Goal: Find specific page/section: Find specific page/section

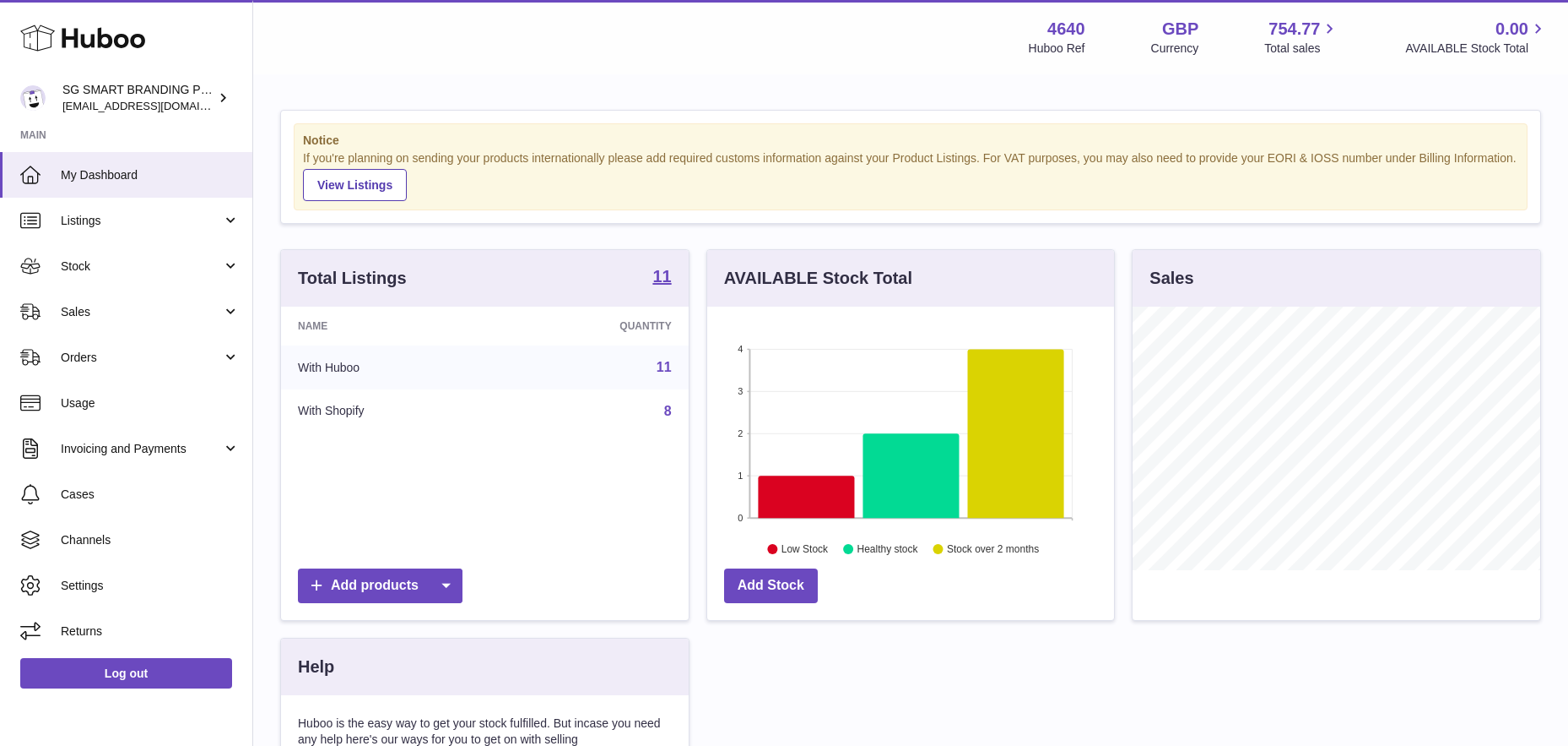
scroll to position [263, 407]
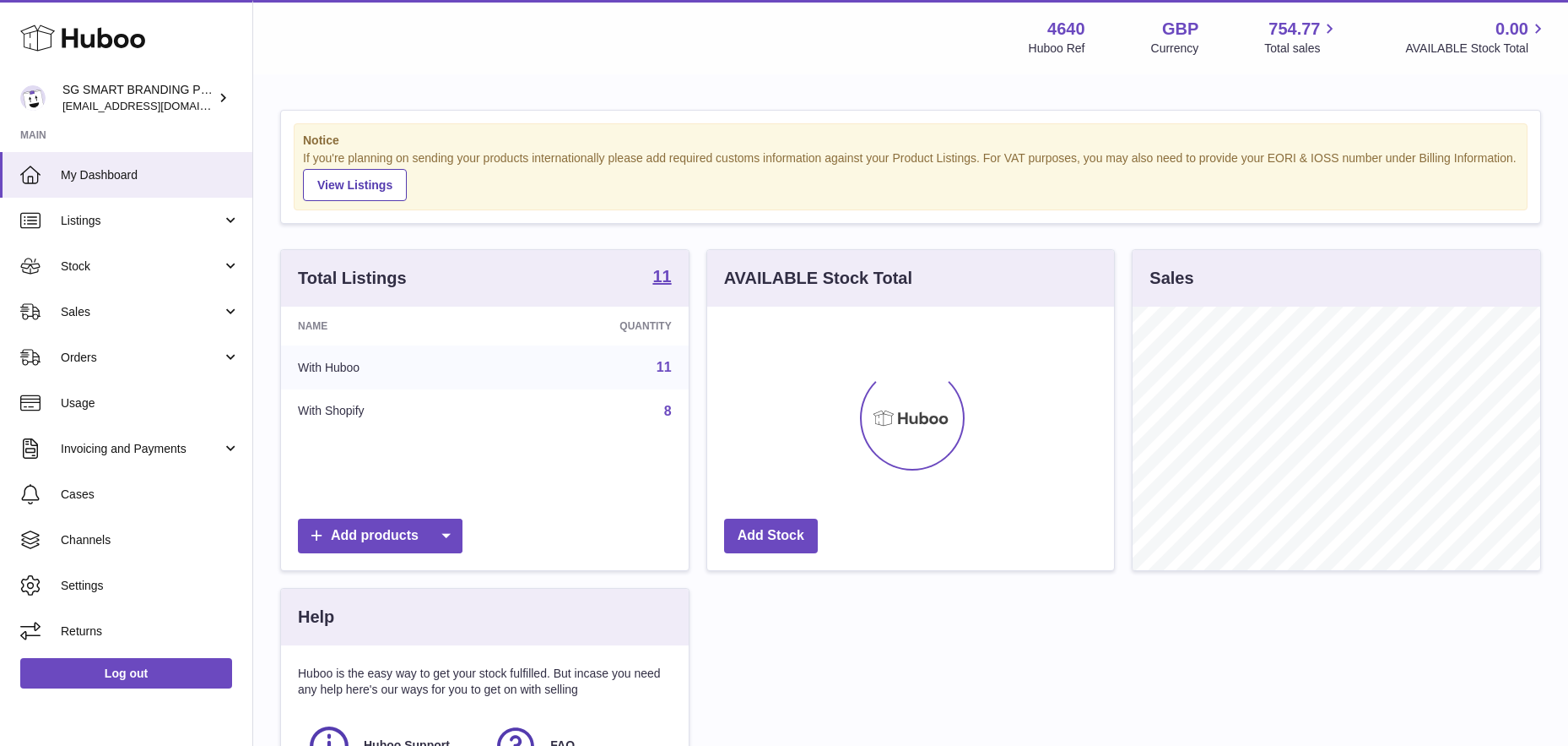
scroll to position [263, 407]
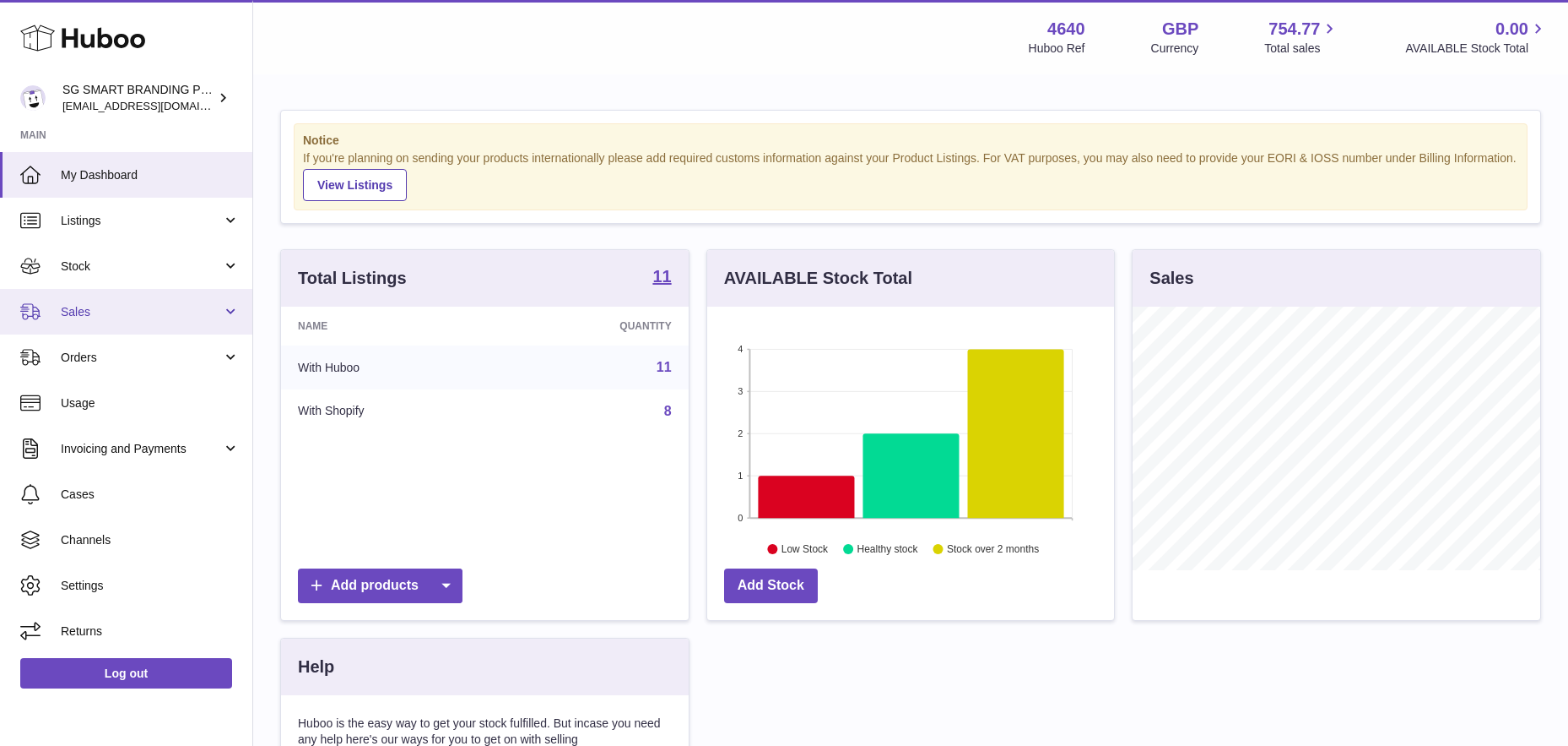
click at [119, 326] on link "Sales" at bounding box center [126, 311] width 252 height 46
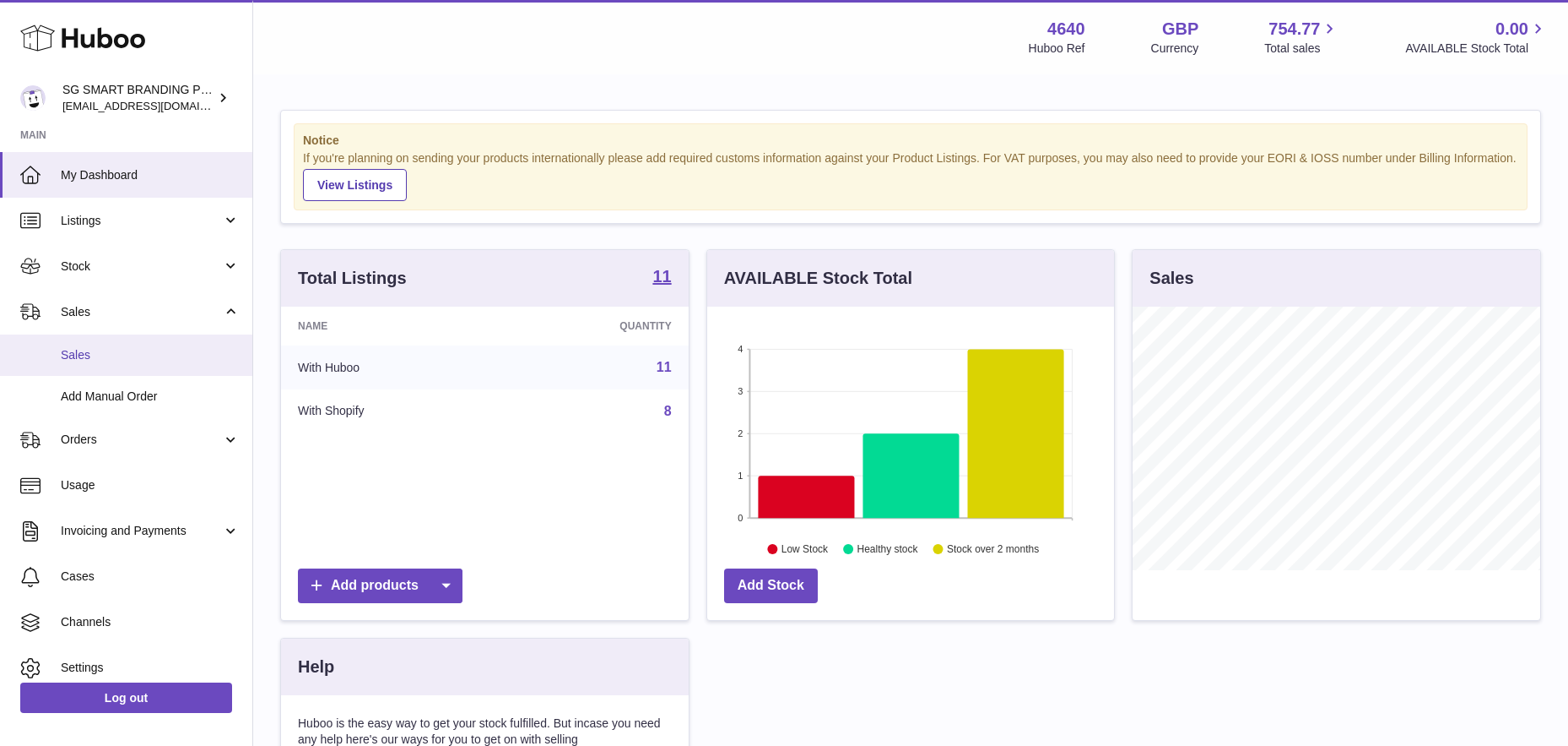
click at [116, 353] on span "Sales" at bounding box center [150, 354] width 179 height 16
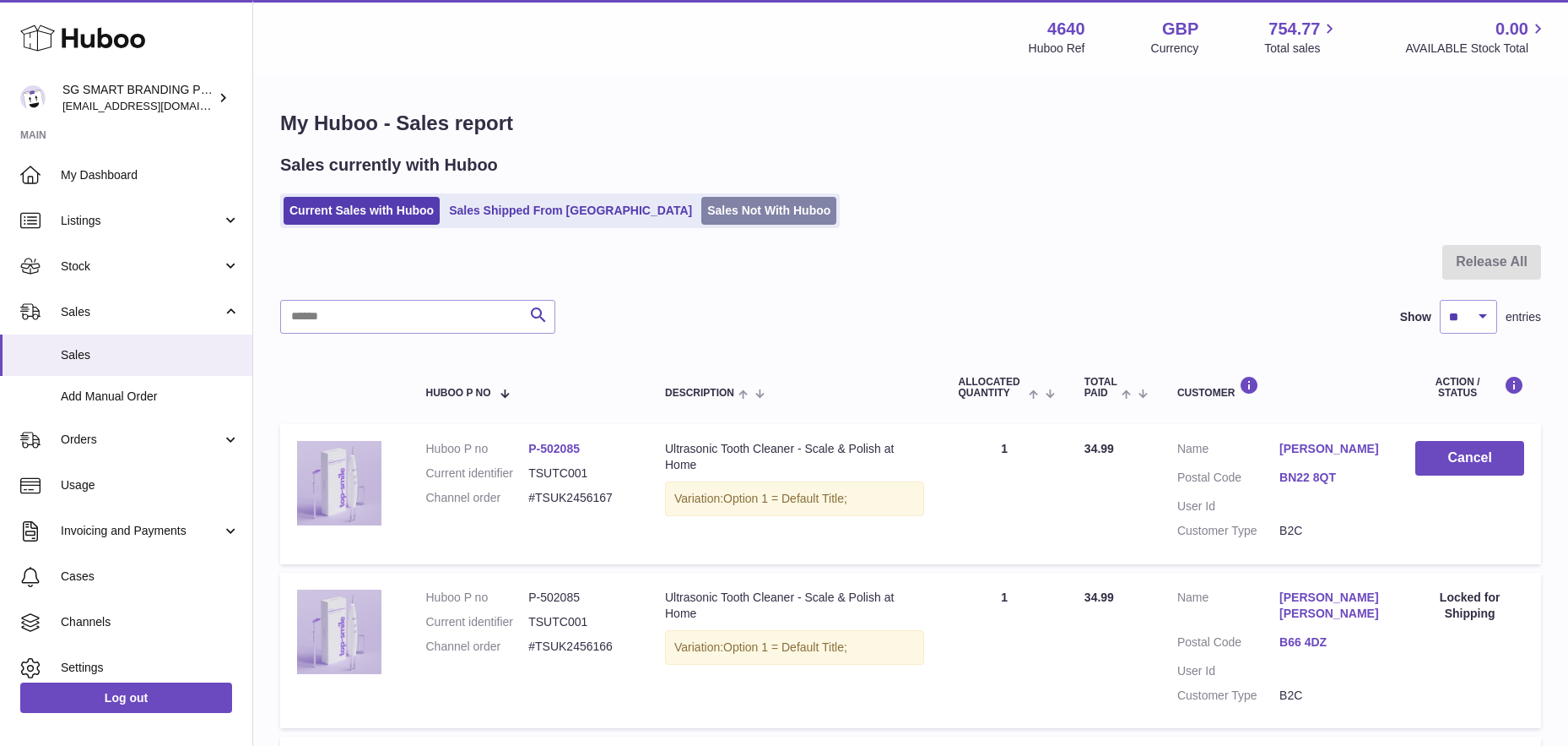
click at [702, 215] on link "Sales Not With Huboo" at bounding box center [769, 211] width 135 height 28
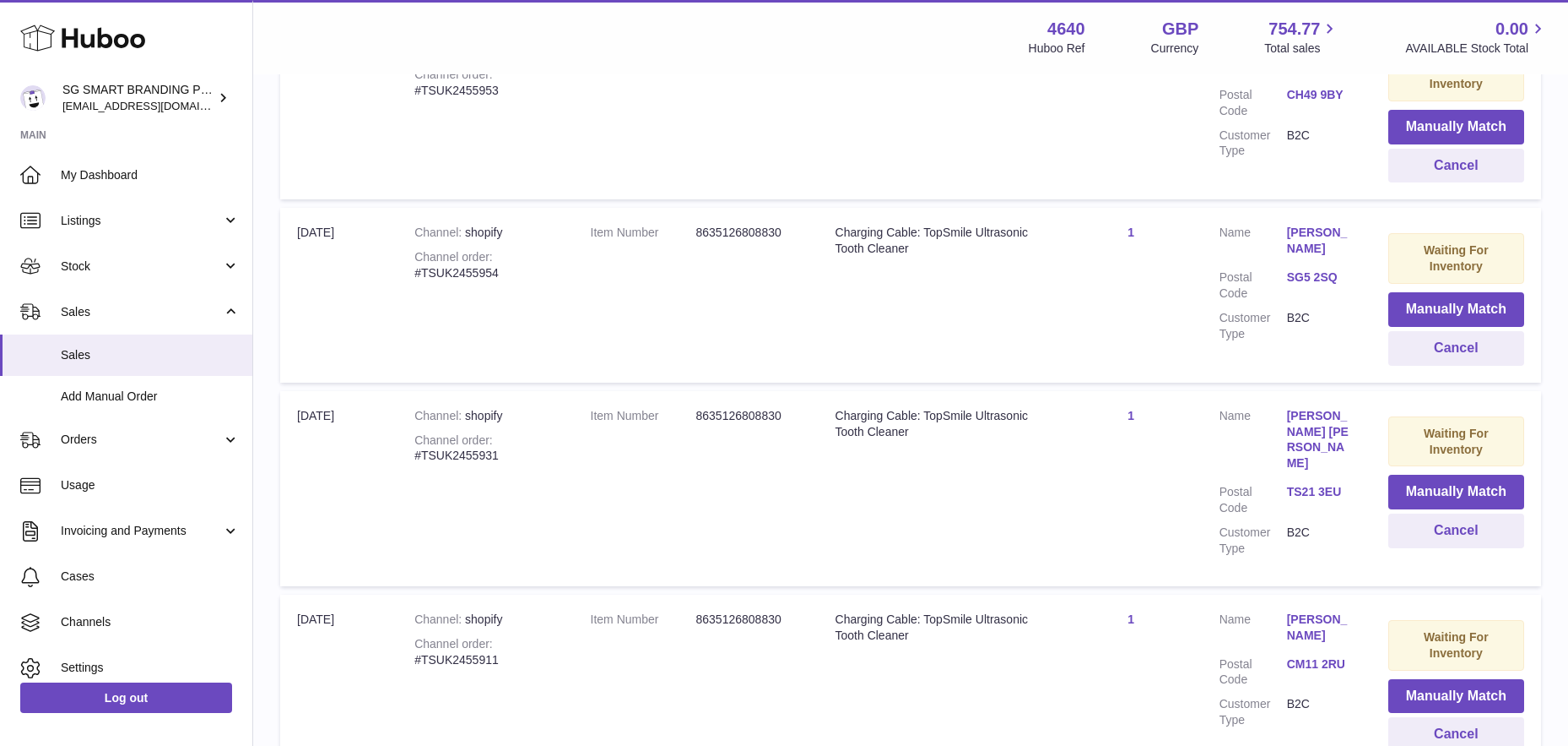
scroll to position [1528, 0]
click at [484, 443] on div "Channel order #TSUK2455931" at bounding box center [484, 447] width 141 height 32
click at [485, 443] on div "Channel order #TSUK2455931" at bounding box center [484, 447] width 141 height 32
copy div "TSUK2455931"
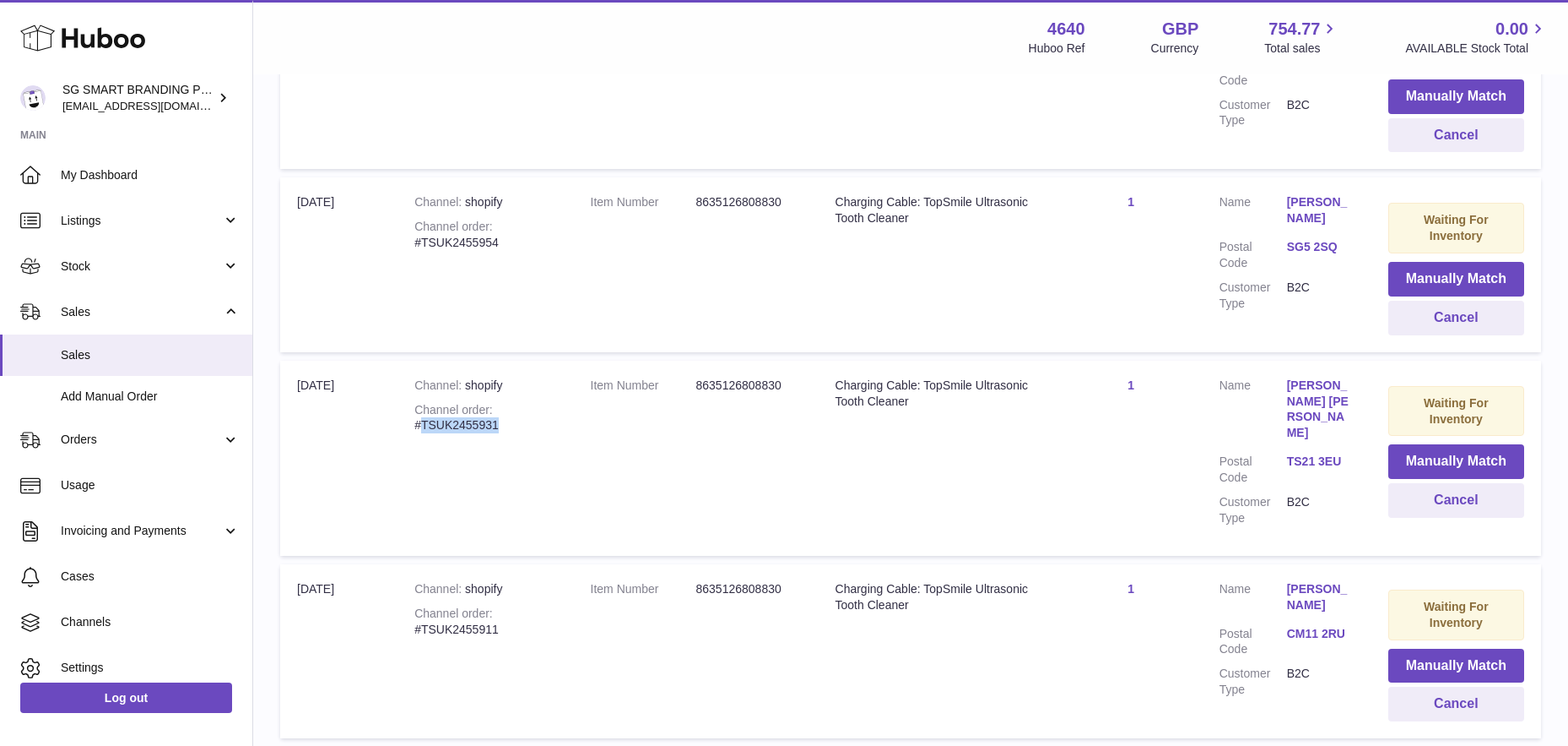
scroll to position [1708, 0]
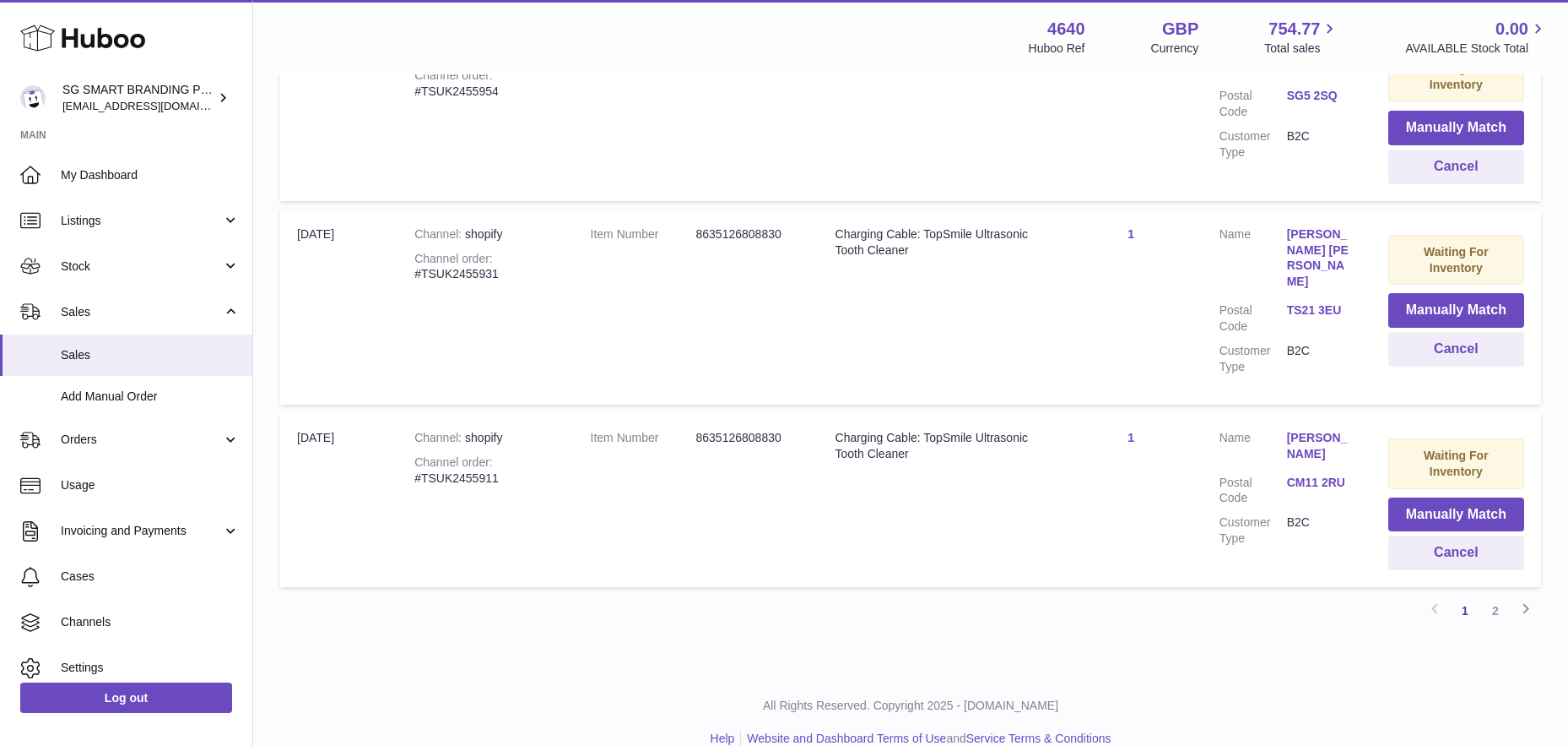
click at [452, 455] on div "Channel order #TSUK2455911" at bounding box center [484, 470] width 141 height 32
drag, startPoint x: 452, startPoint y: 455, endPoint x: 508, endPoint y: 416, distance: 68.2
click at [452, 455] on div "Channel order #TSUK2455911" at bounding box center [484, 470] width 141 height 32
copy div "TSUK2455911"
click at [1498, 595] on link "2" at bounding box center [1495, 610] width 30 height 30
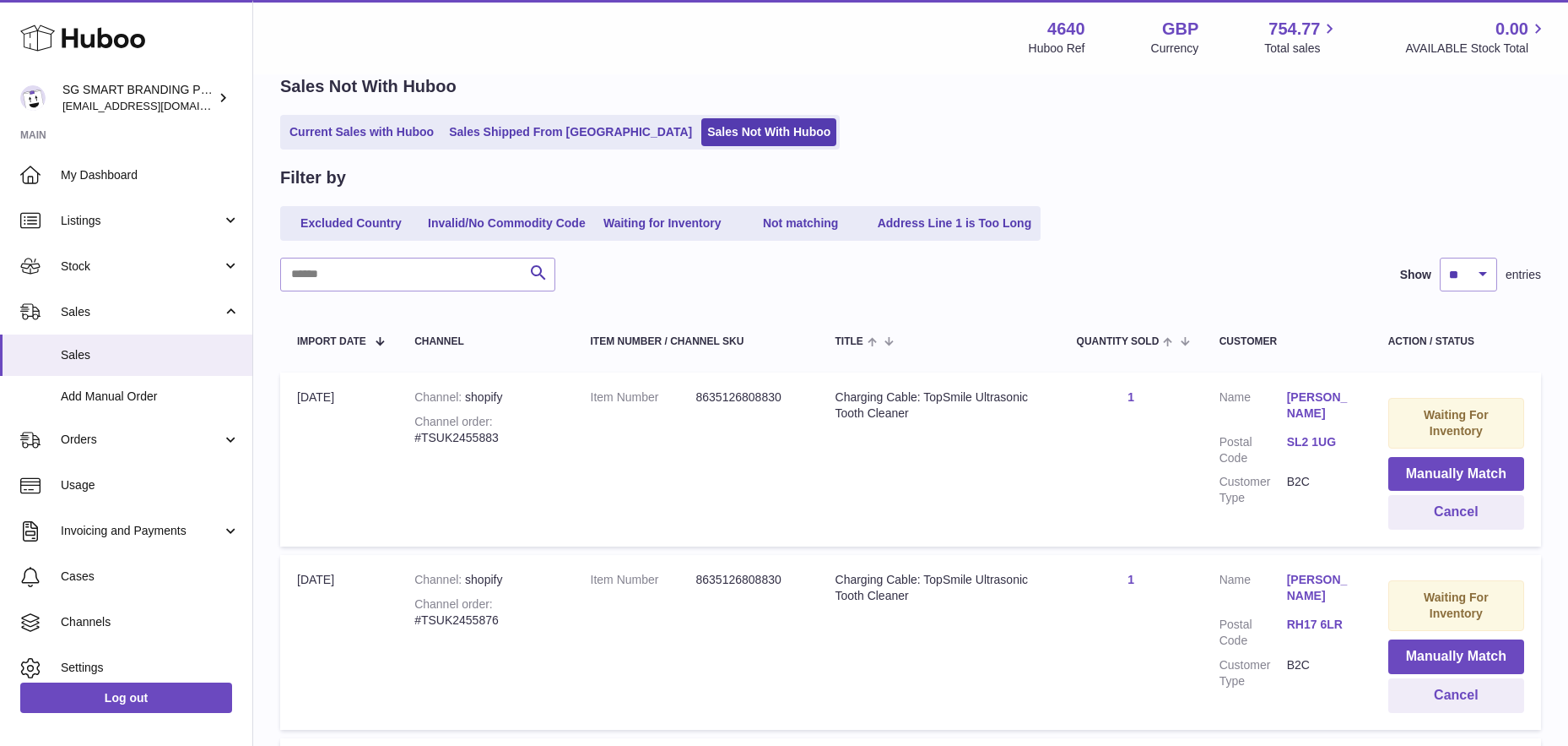
scroll to position [80, 0]
click at [478, 436] on div "Channel order #TSUK2455883" at bounding box center [484, 429] width 141 height 32
copy div "TSUK2455883"
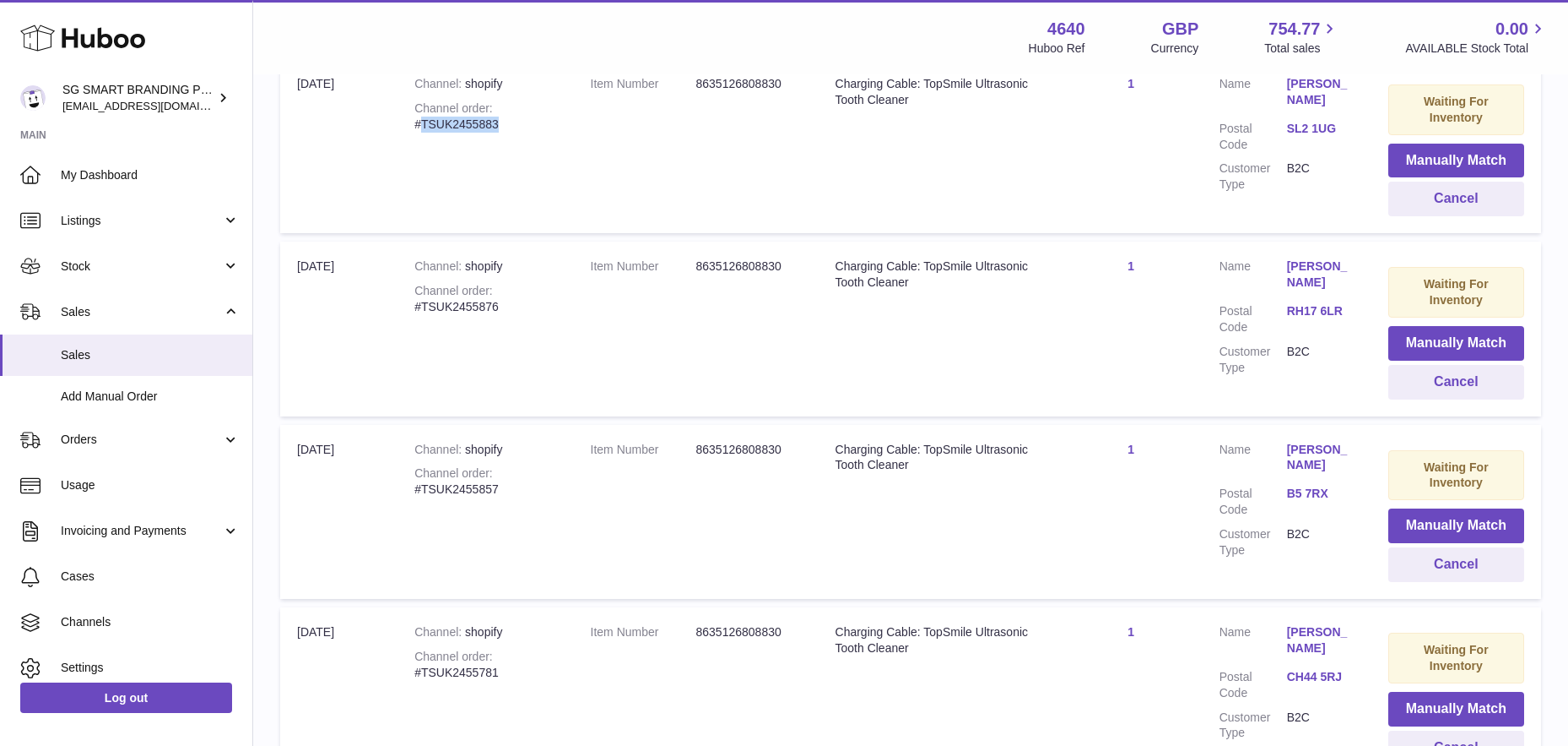
scroll to position [473, 0]
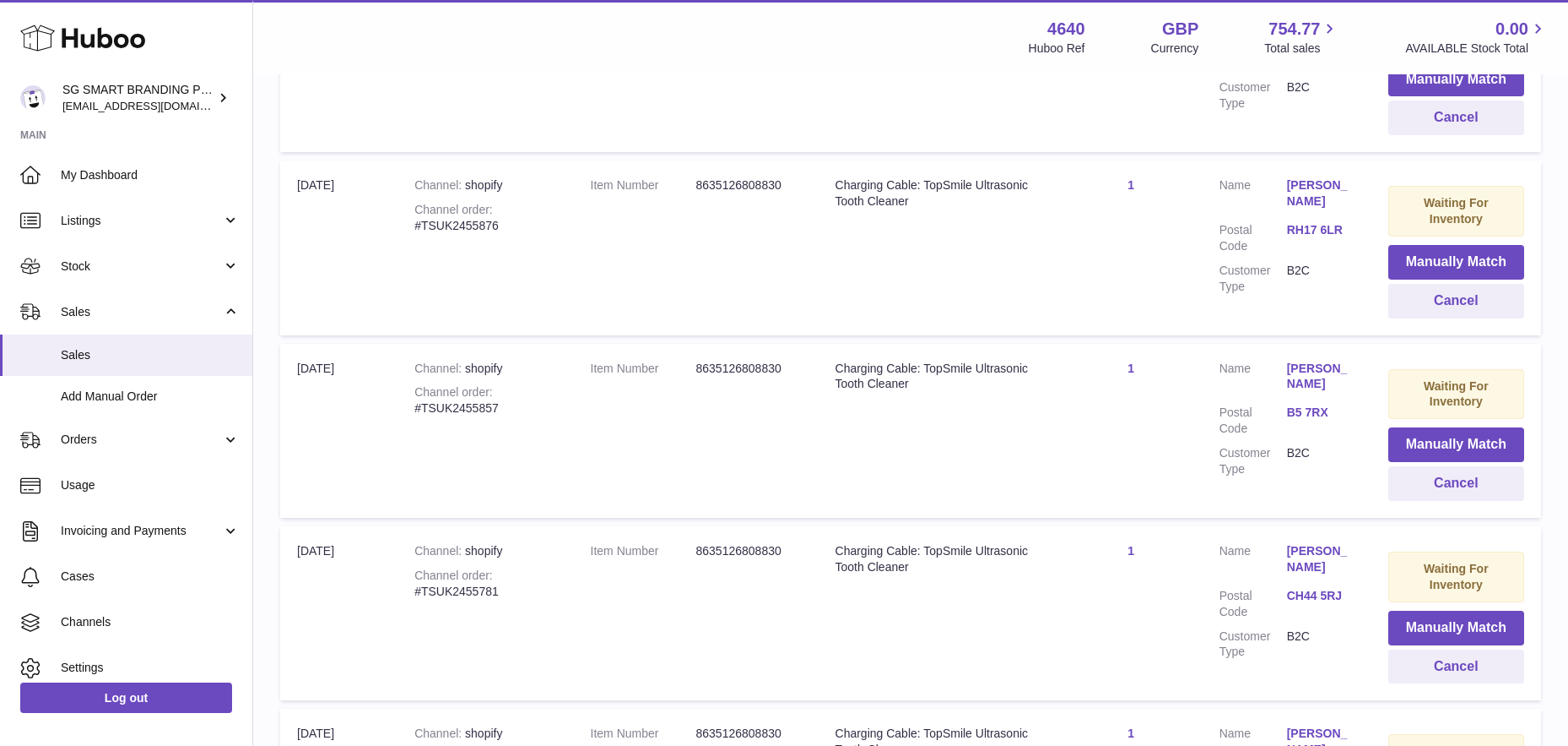
click at [470, 226] on div "Channel order #TSUK2455876" at bounding box center [484, 217] width 141 height 32
copy div "TSUK2455876"
click at [472, 402] on div "Channel order #TSUK2455857" at bounding box center [484, 400] width 141 height 32
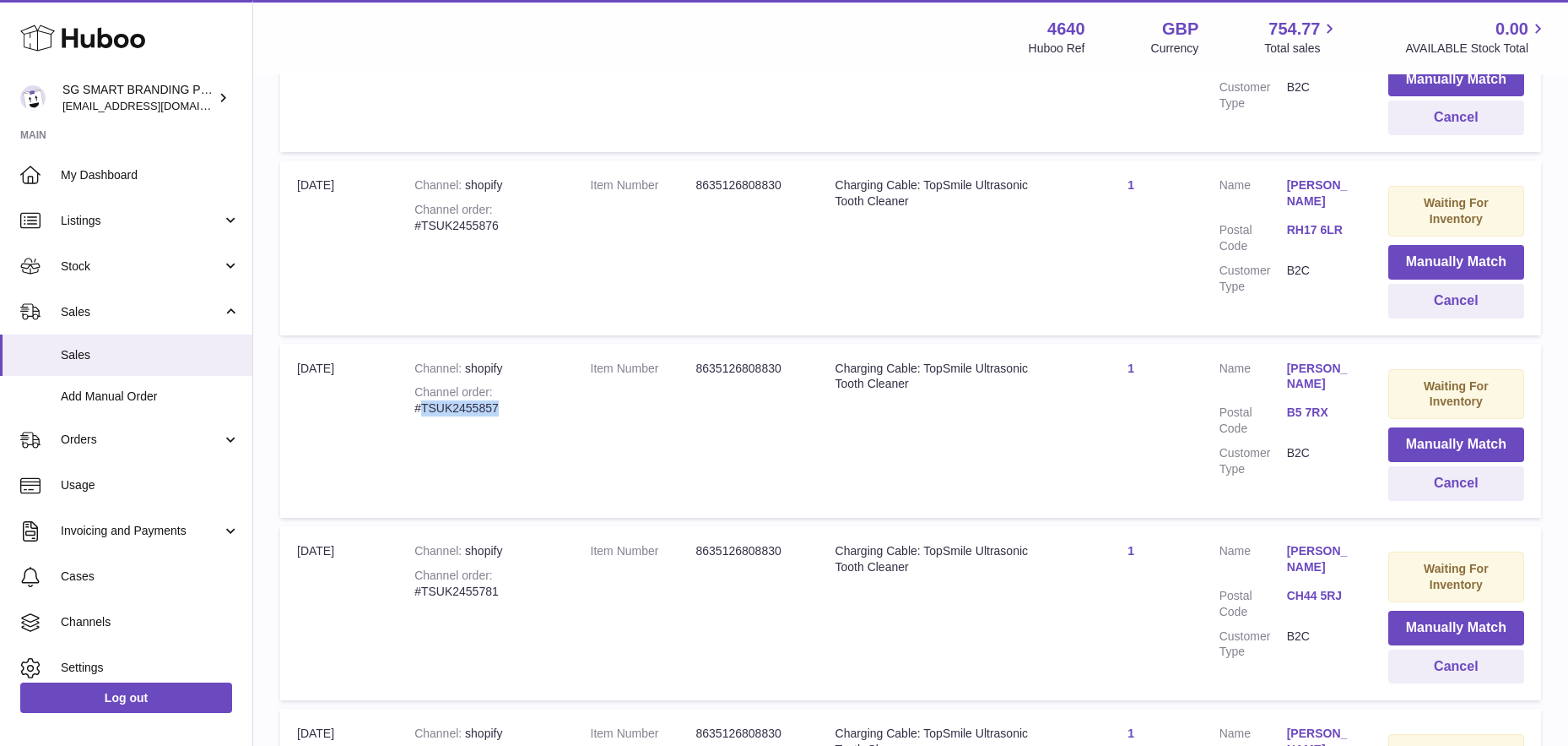
copy div "TSUK2455857"
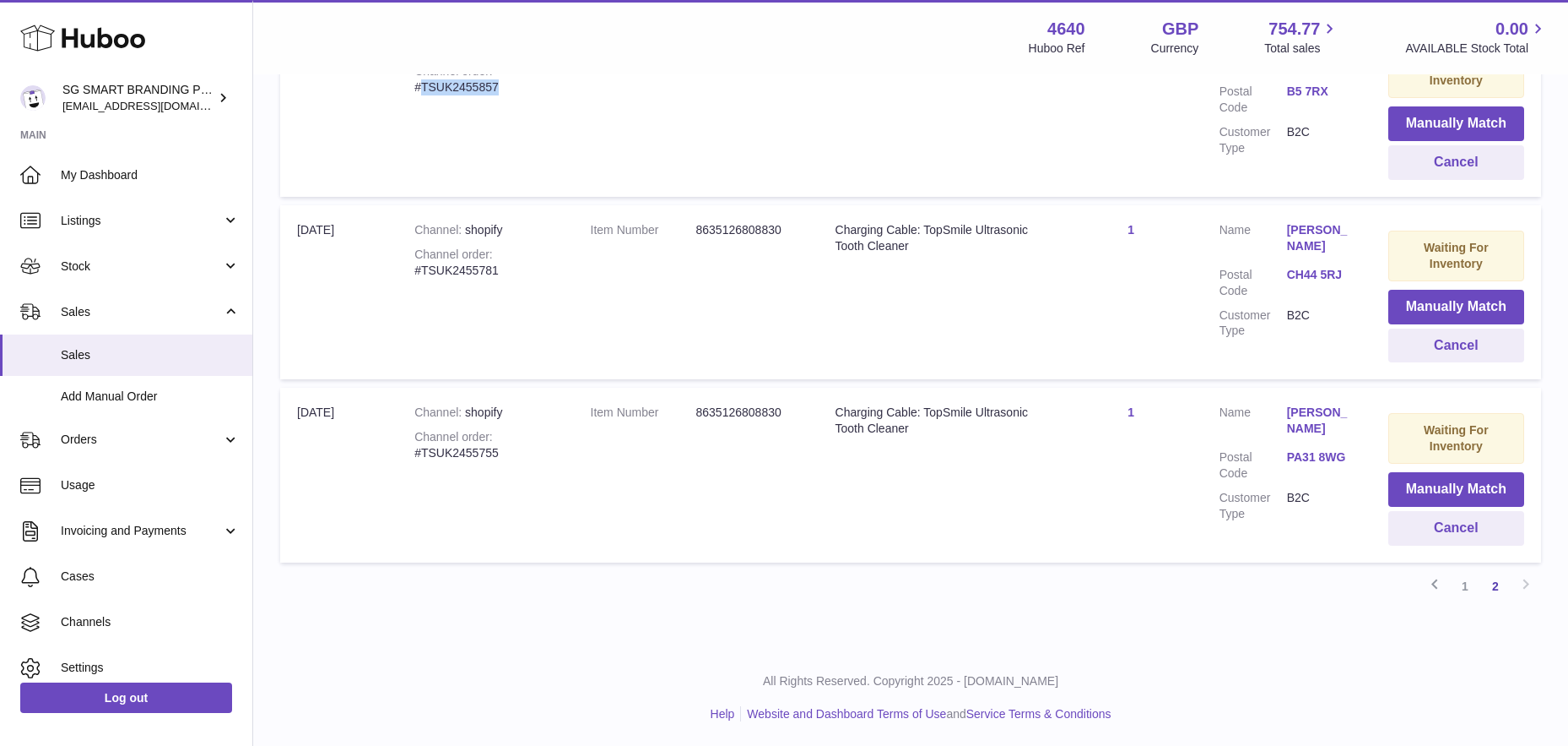
scroll to position [795, 0]
click at [474, 261] on div "Channel order #TSUK2455781" at bounding box center [484, 261] width 141 height 32
click at [472, 269] on div "Channel order #TSUK2455781" at bounding box center [484, 261] width 141 height 32
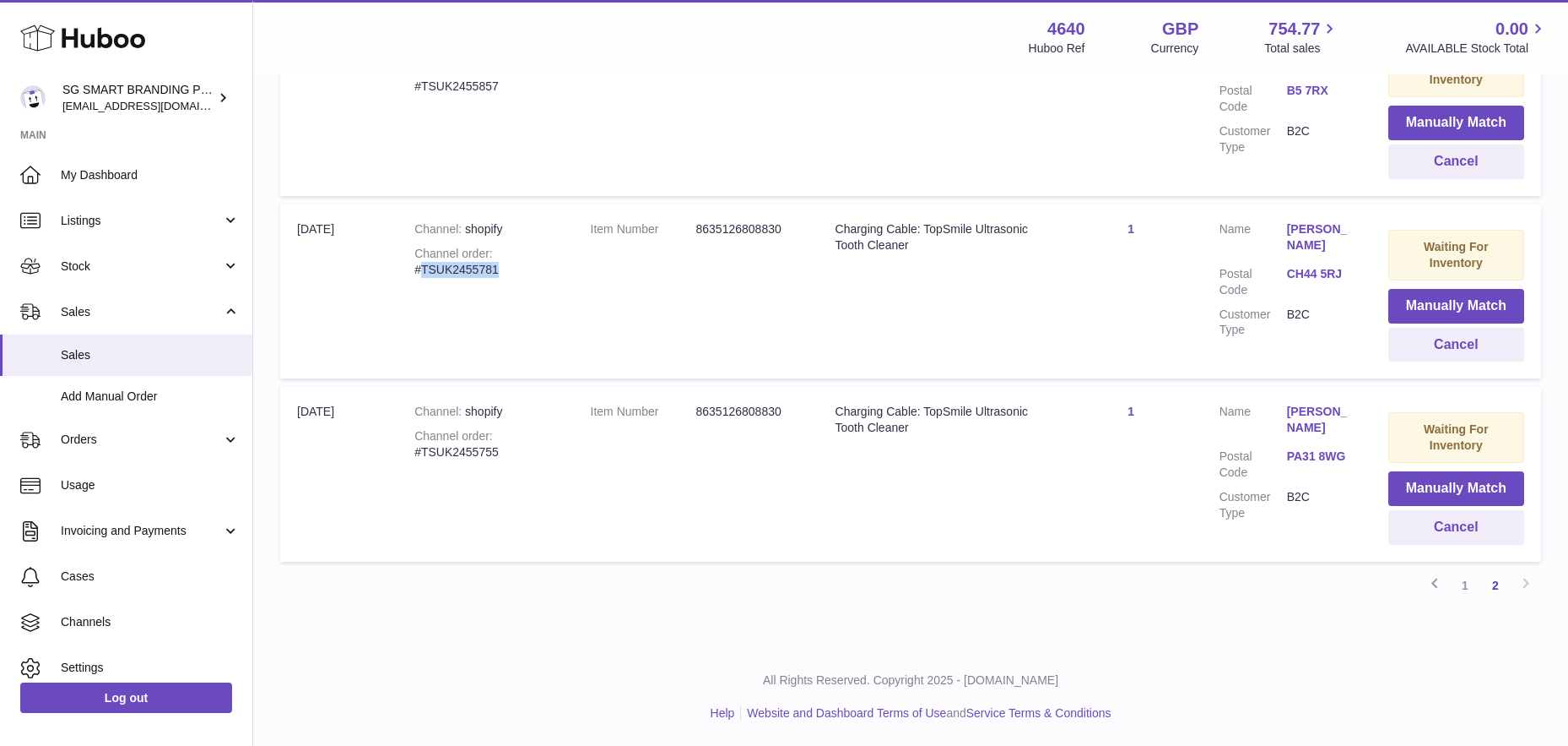
copy div "TSUK2455781"
click at [454, 451] on div "Channel order #TSUK2455755" at bounding box center [484, 444] width 141 height 32
copy div "TSUK2455755"
